Goal: Browse casually: Explore the website without a specific task or goal

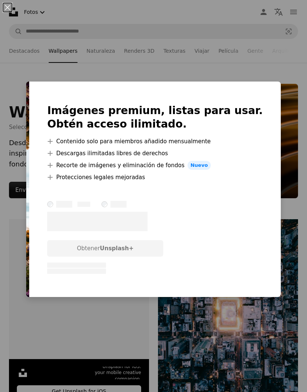
scroll to position [1721, 0]
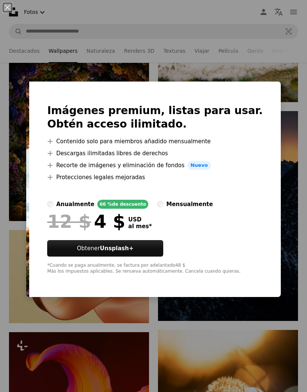
click at [290, 85] on div "An X shape Imágenes premium, listas para usar. Obtén acceso ilimitado. A plus s…" at bounding box center [153, 196] width 307 height 392
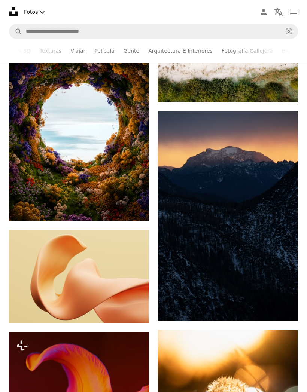
scroll to position [0, 123]
click at [128, 153] on img at bounding box center [79, 123] width 140 height 196
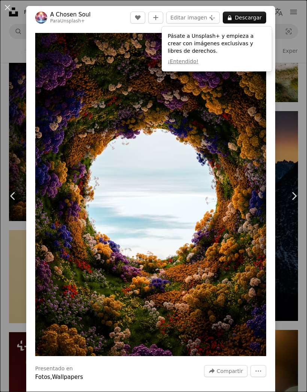
click at [292, 68] on div "An X shape Chevron left Chevron right A Chosen Soul Para Unsplash+ A heart A pl…" at bounding box center [153, 196] width 307 height 392
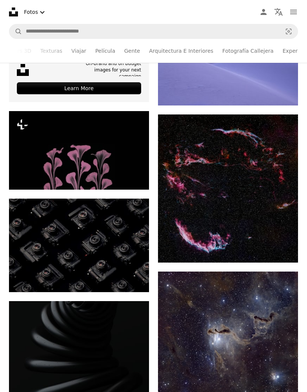
scroll to position [2351, 0]
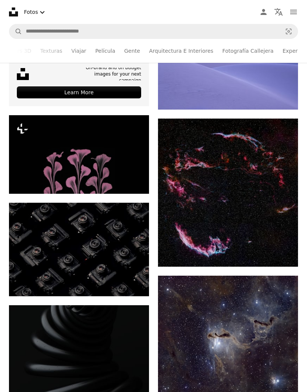
click at [286, 245] on img at bounding box center [228, 193] width 140 height 148
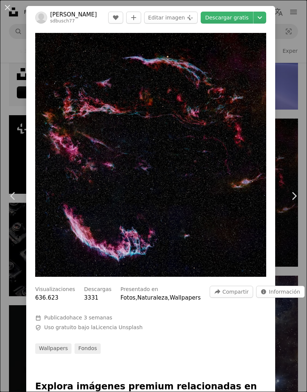
click at [299, 124] on div "An X shape Chevron left Chevron right [PERSON_NAME] sdbusch77 A heart A plus si…" at bounding box center [153, 196] width 307 height 392
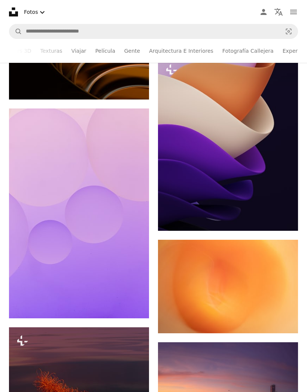
scroll to position [1021, 0]
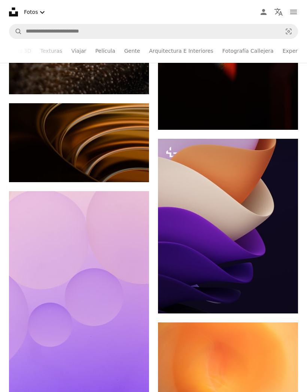
click at [28, 3] on nav "Unsplash logo Página de inicio de Unsplash A photo Pen Tool A compass A stack o…" at bounding box center [153, 12] width 307 height 24
click at [31, 9] on button "Fotos Chevron down" at bounding box center [35, 11] width 29 height 15
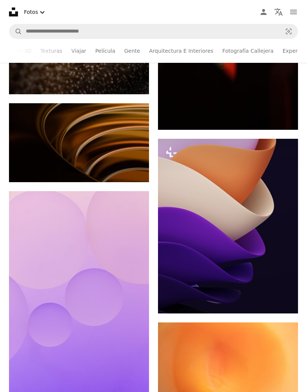
click at [294, 11] on icon "navigation menu" at bounding box center [293, 11] width 9 height 9
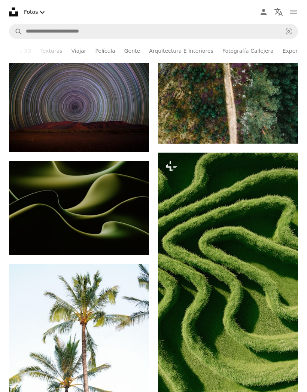
scroll to position [9472, 0]
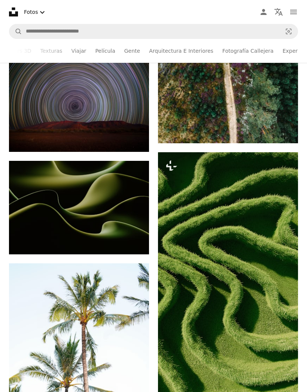
click at [39, 99] on img at bounding box center [79, 106] width 140 height 94
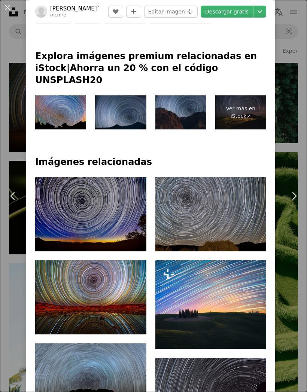
scroll to position [371, 0]
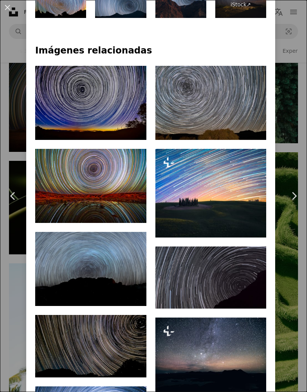
click at [290, 187] on link "Chevron right" at bounding box center [294, 196] width 26 height 72
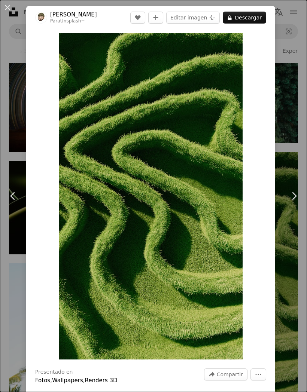
click at [12, 3] on button "An X shape" at bounding box center [7, 7] width 9 height 9
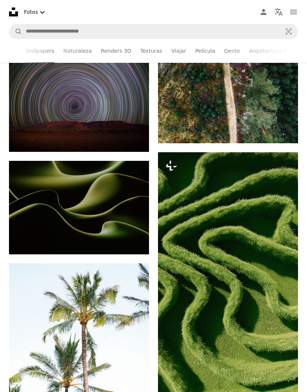
scroll to position [0, 21]
click at [202, 52] on link "Película" at bounding box center [207, 51] width 20 height 24
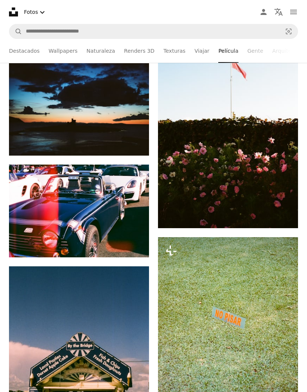
click at [175, 50] on link "Texturas" at bounding box center [174, 51] width 22 height 24
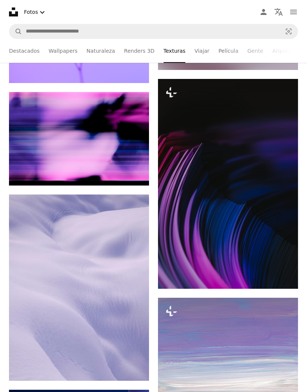
scroll to position [877, 0]
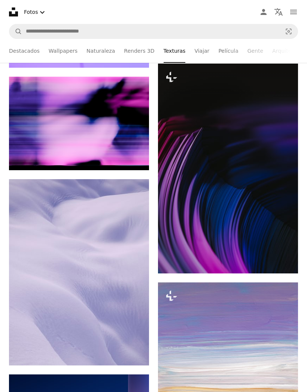
click at [278, 213] on img at bounding box center [228, 169] width 140 height 210
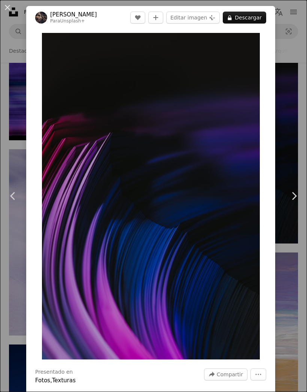
click at [259, 15] on button "A lock Descargar" at bounding box center [244, 18] width 43 height 12
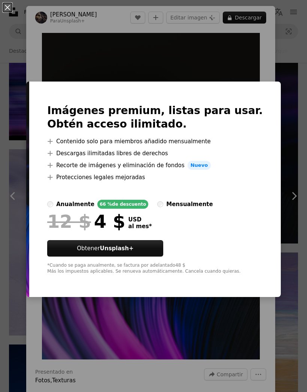
click at [290, 48] on div "An X shape Imágenes premium, listas para usar. Obtén acceso ilimitado. A plus s…" at bounding box center [153, 196] width 307 height 392
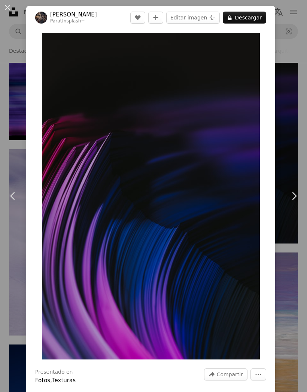
click at [297, 45] on div "An X shape Chevron left Chevron right [PERSON_NAME] Para Unsplash+ A heart A pl…" at bounding box center [153, 196] width 307 height 392
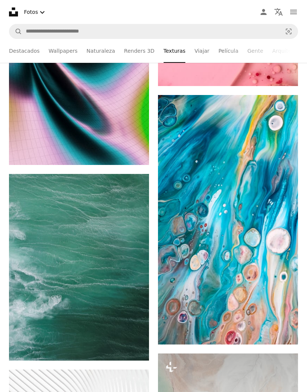
scroll to position [9267, 0]
